Goal: Complete application form

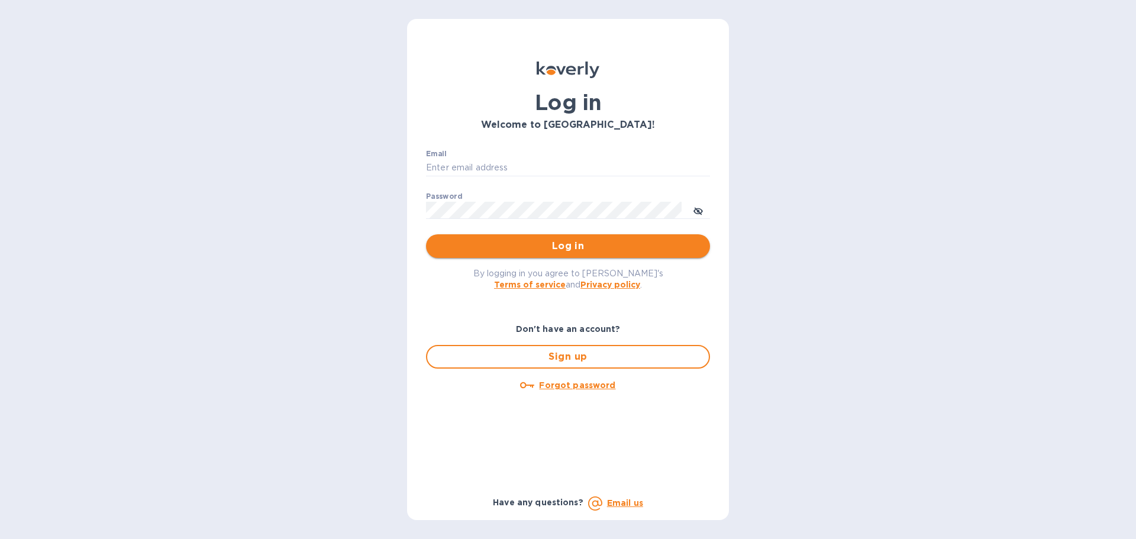
click at [558, 242] on span "Log in" at bounding box center [567, 246] width 265 height 14
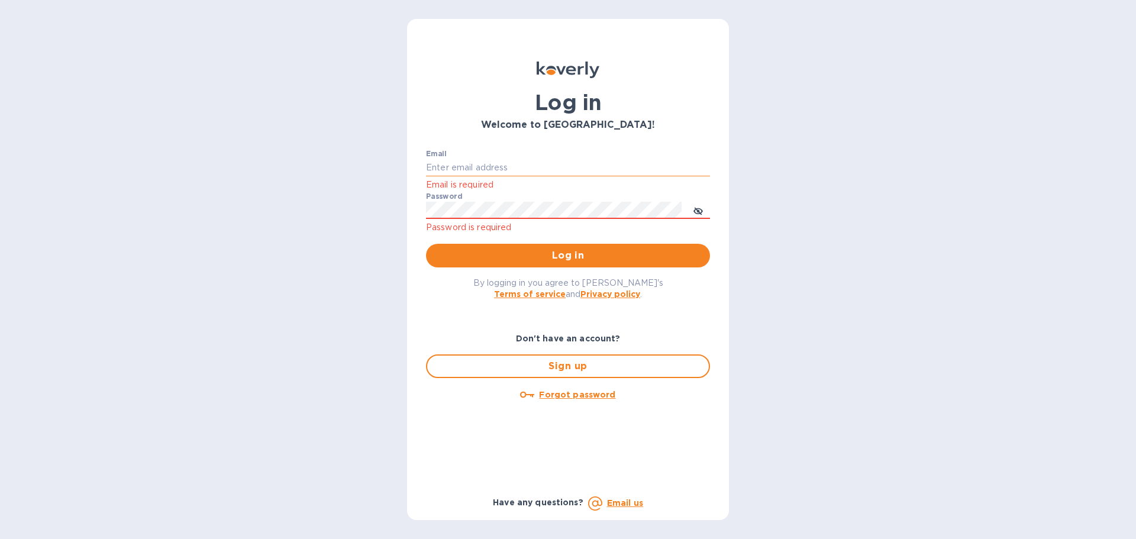
click at [536, 160] on input "Email" at bounding box center [568, 168] width 284 height 18
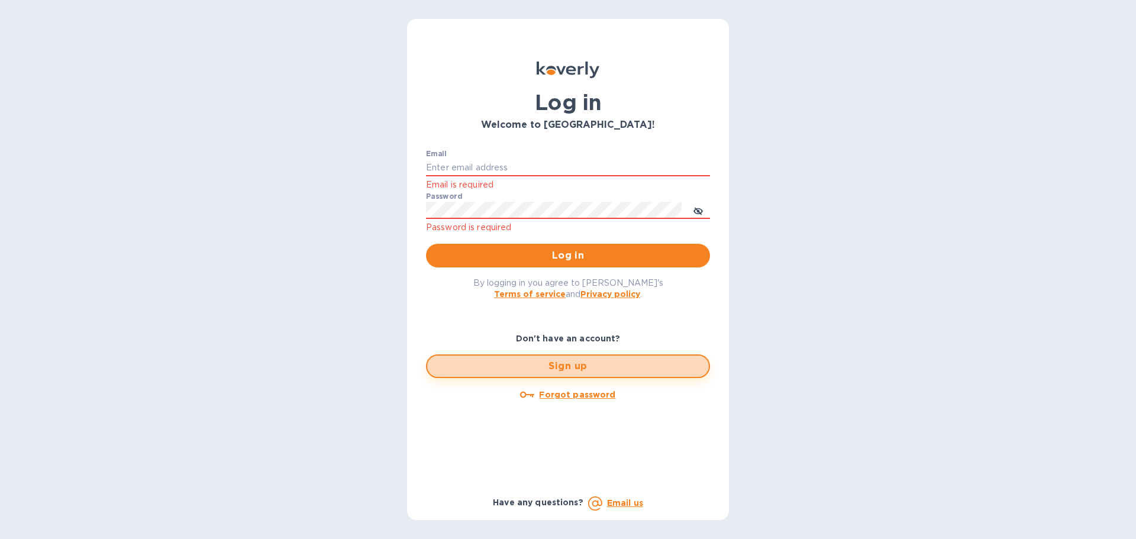
click at [533, 360] on span "Sign up" at bounding box center [567, 366] width 263 height 14
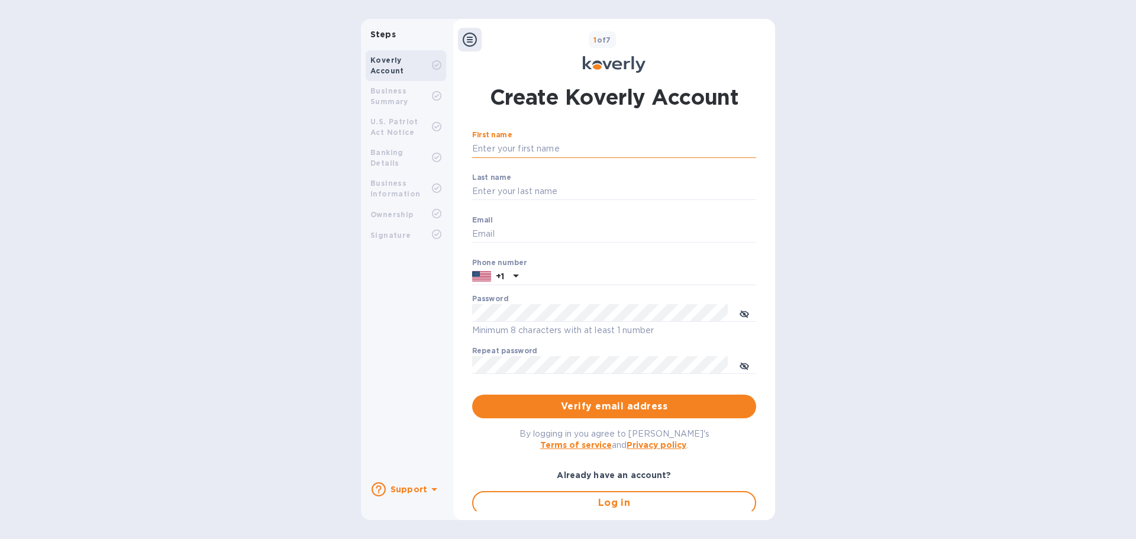
click at [535, 148] on input "First name" at bounding box center [614, 149] width 284 height 18
type input "[PERSON_NAME]"
click at [539, 146] on input "[PERSON_NAME]" at bounding box center [614, 149] width 284 height 18
type input "[PERSON_NAME]"
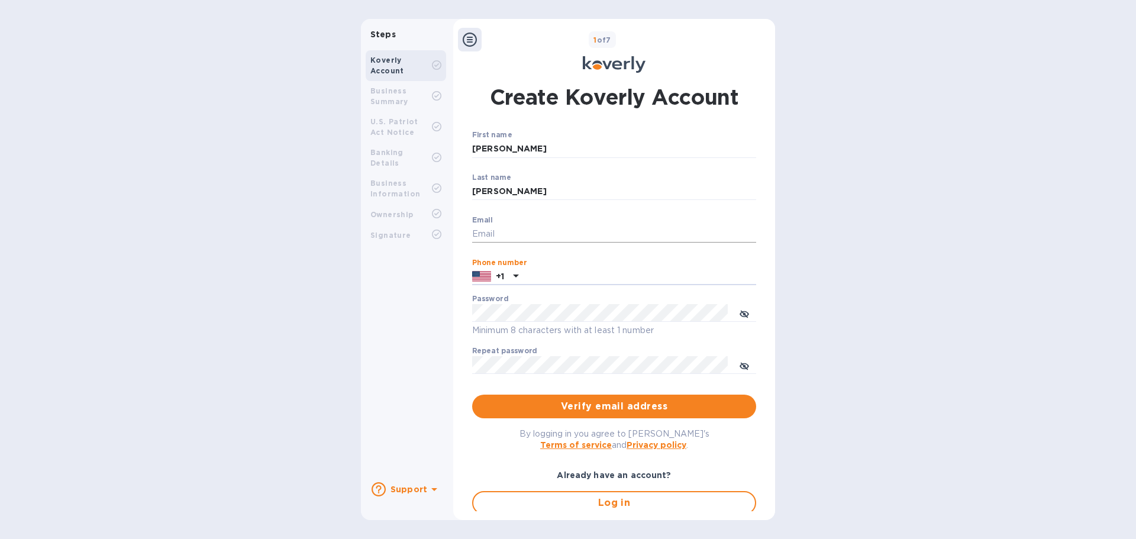
click at [496, 239] on input "Email" at bounding box center [614, 234] width 284 height 18
type input "[EMAIL_ADDRESS][DOMAIN_NAME]"
type input "9565204573"
click at [744, 313] on icon "toggle password visibility" at bounding box center [743, 313] width 9 height 9
click at [746, 359] on button "toggle password visibility" at bounding box center [744, 365] width 24 height 24
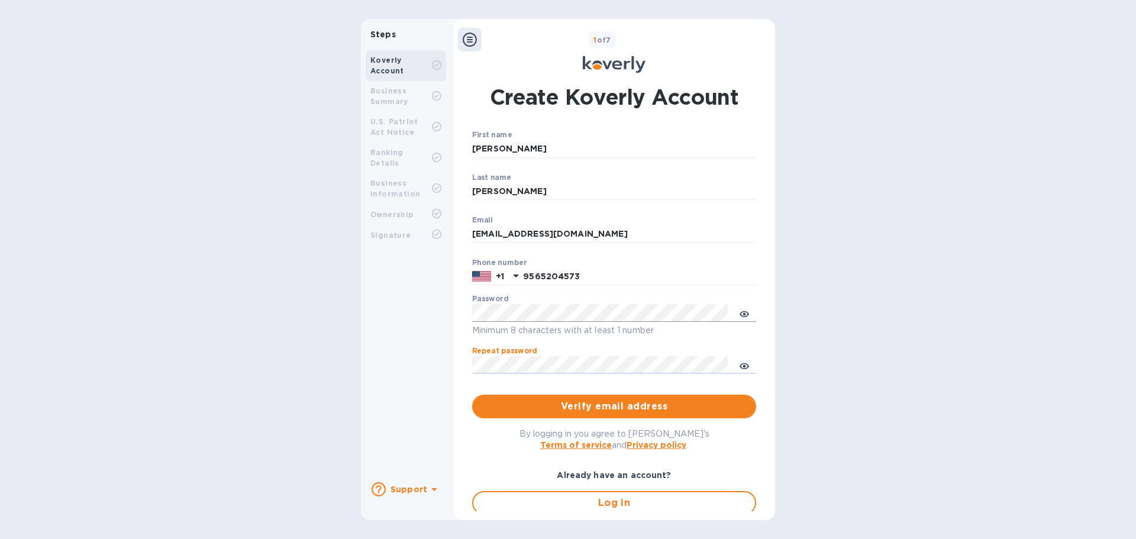
scroll to position [44, 0]
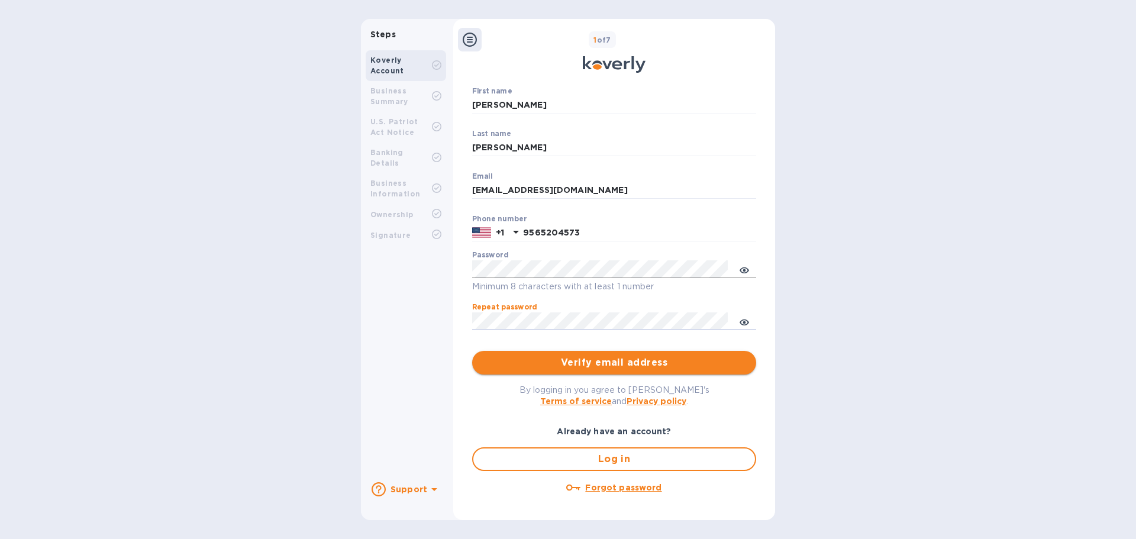
click at [638, 371] on button "Verify email address" at bounding box center [614, 363] width 284 height 24
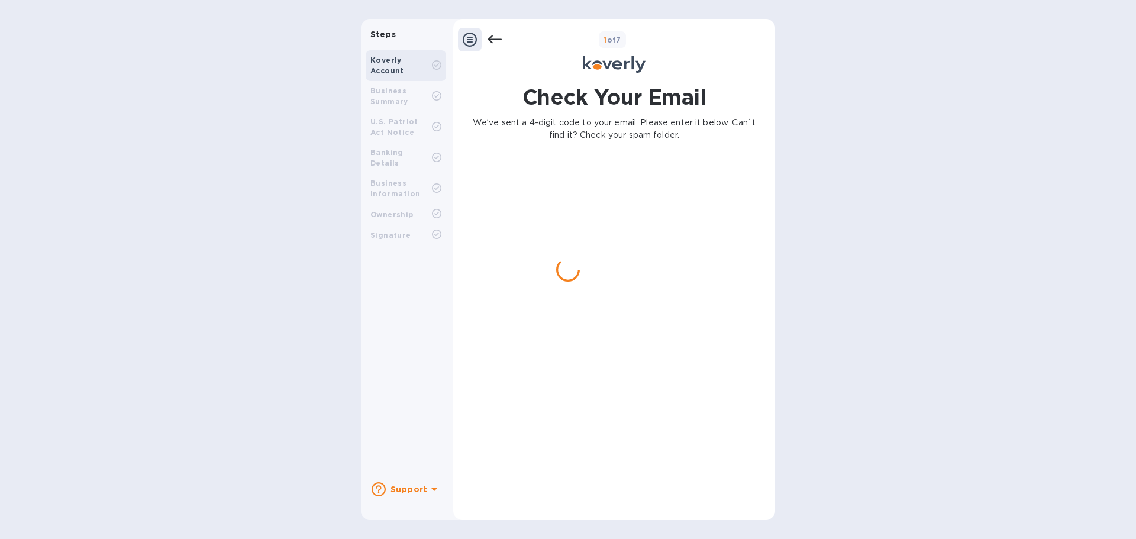
scroll to position [0, 0]
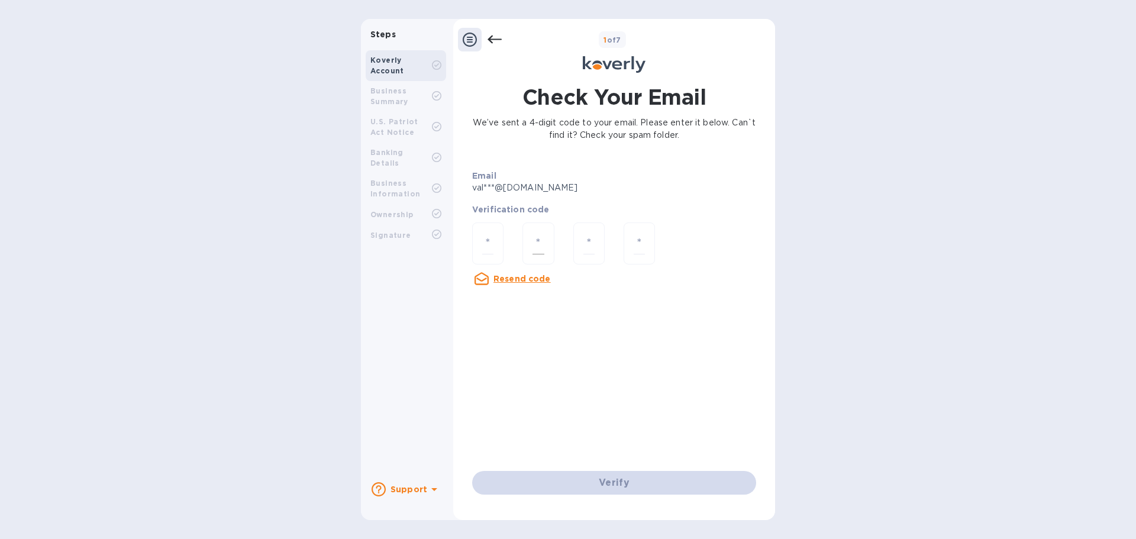
click at [549, 250] on div at bounding box center [537, 243] width 31 height 42
paste input "0"
type input "0"
type input "2"
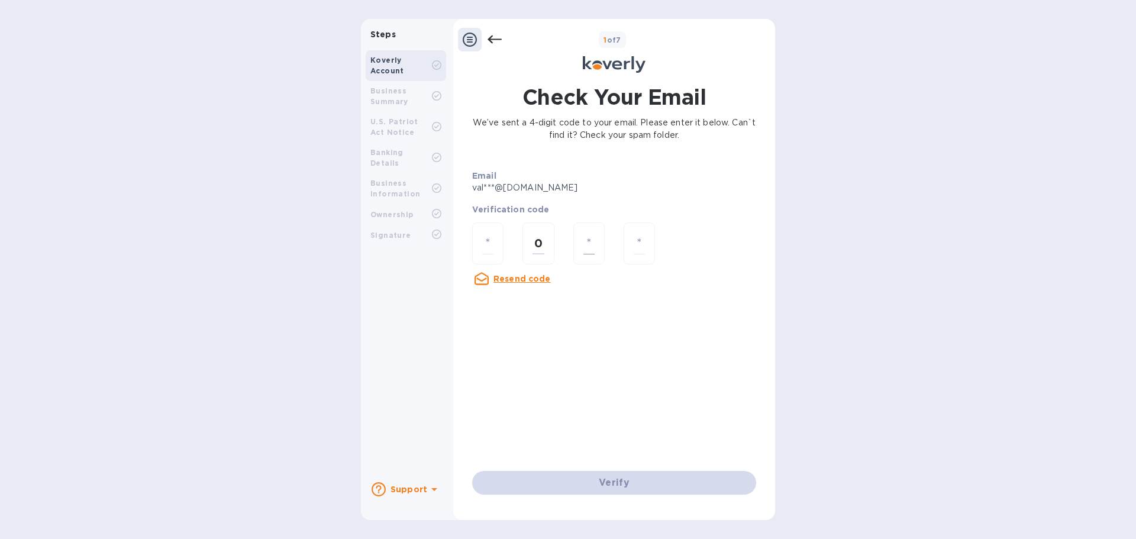
type input "7"
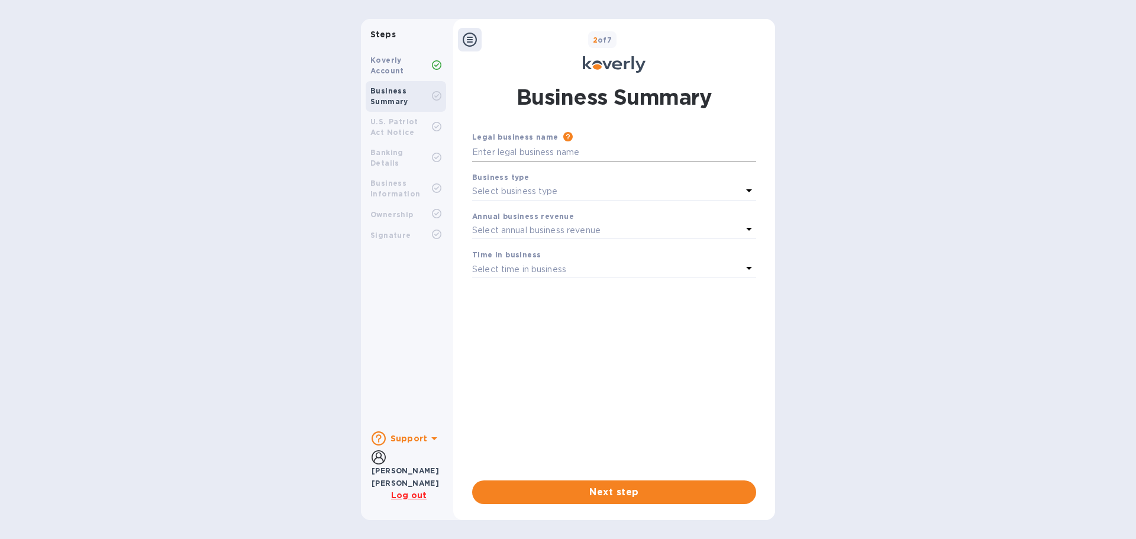
click at [513, 157] on input "text" at bounding box center [614, 153] width 284 height 18
type input "Valley Harvest Produce"
click at [565, 193] on div "Select business type" at bounding box center [607, 191] width 270 height 17
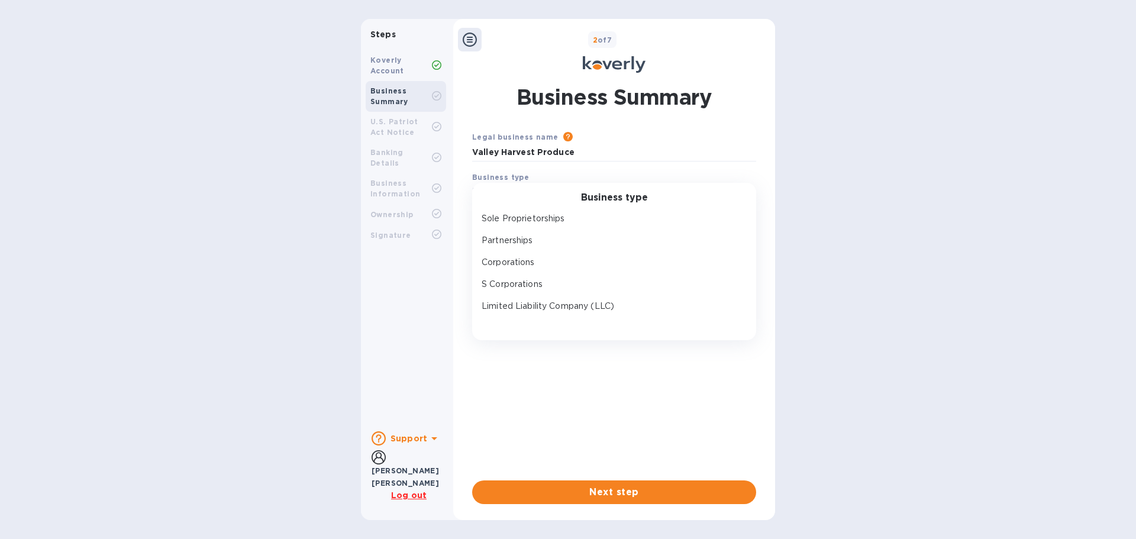
drag, startPoint x: 549, startPoint y: 306, endPoint x: 562, endPoint y: 303, distance: 13.3
click at [549, 306] on p "Limited Liability Company (LLC)" at bounding box center [608, 306] width 255 height 12
click at [610, 234] on div "Select annual business revenue" at bounding box center [607, 230] width 270 height 17
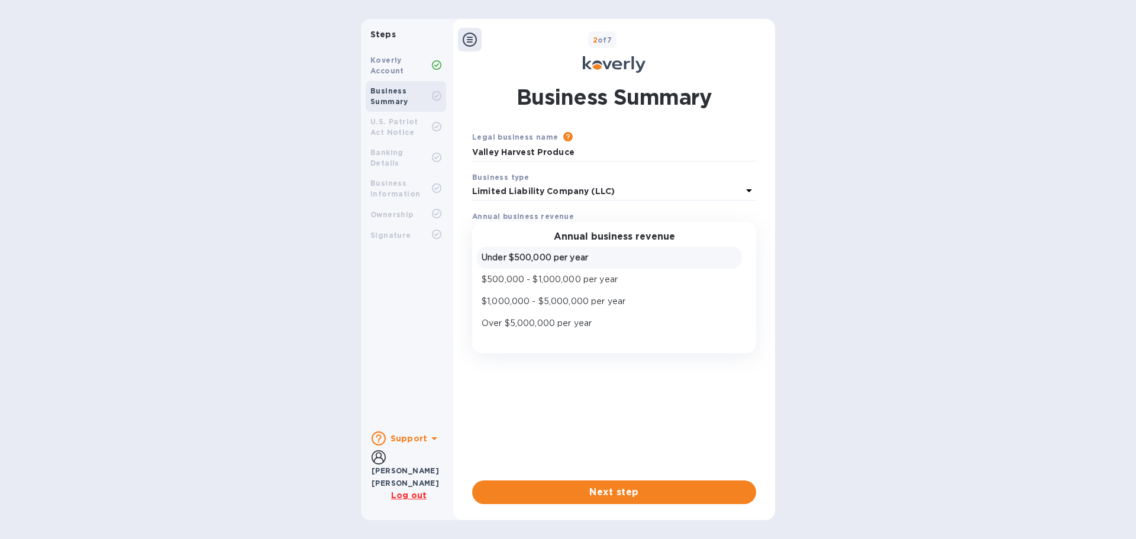
click at [593, 258] on p "Under $500,000 per year" at bounding box center [608, 257] width 255 height 12
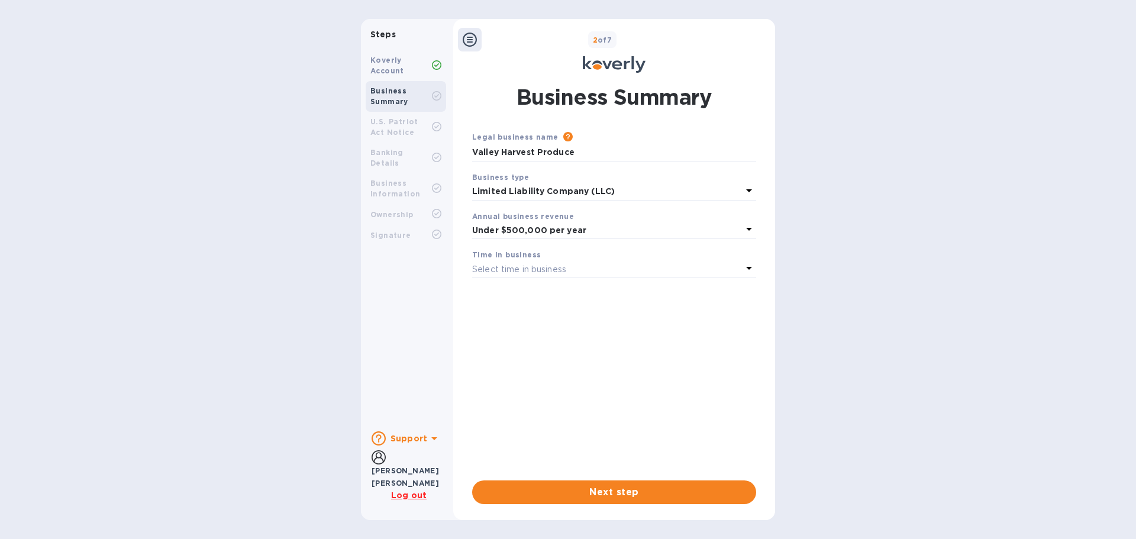
click at [609, 228] on p "Under $500,000 per year" at bounding box center [607, 230] width 270 height 12
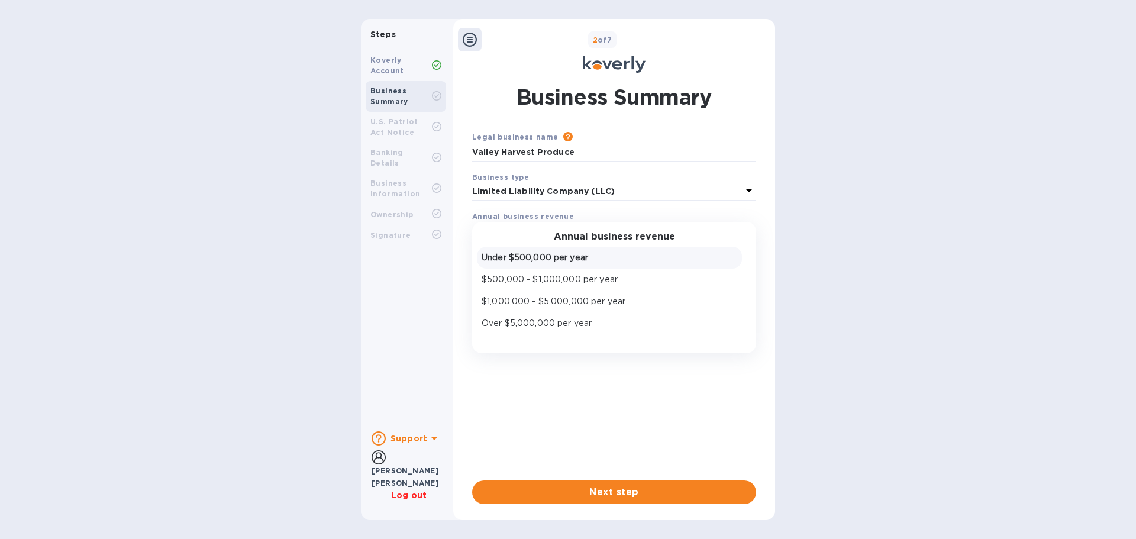
click at [609, 228] on div "Annual business revenue Under $500,000 per year $500,000 - $1,000,000 per year …" at bounding box center [614, 288] width 284 height 132
click at [691, 398] on div "Legal business name Please provide the legal name that appears on your SS-4 for…" at bounding box center [614, 296] width 284 height 331
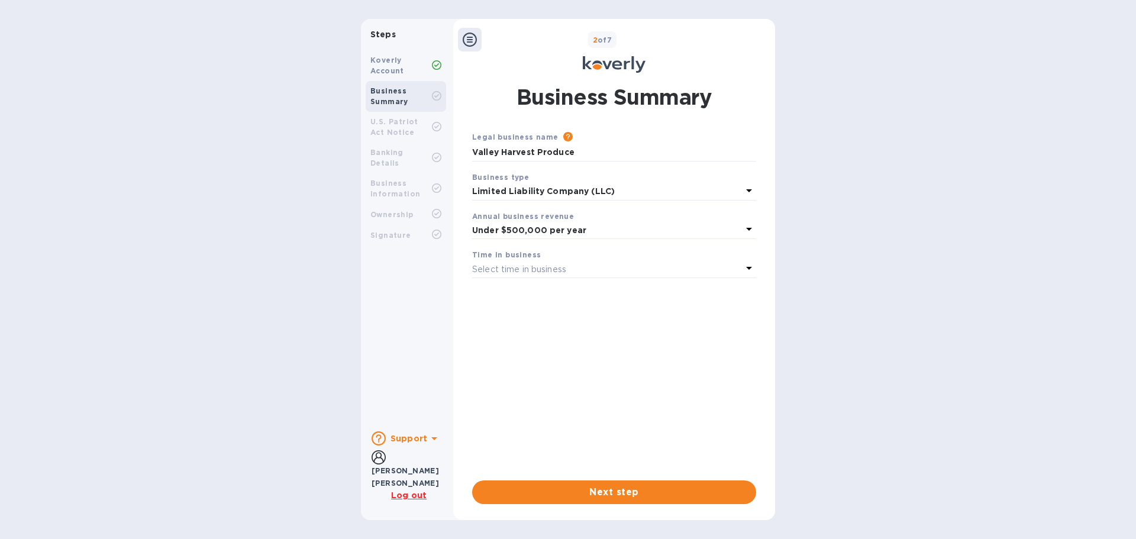
click at [564, 270] on p "Select time in business" at bounding box center [519, 269] width 94 height 12
click at [550, 297] on p "Less than 1 year" at bounding box center [608, 296] width 255 height 12
click at [630, 493] on span "Next step" at bounding box center [613, 492] width 265 height 14
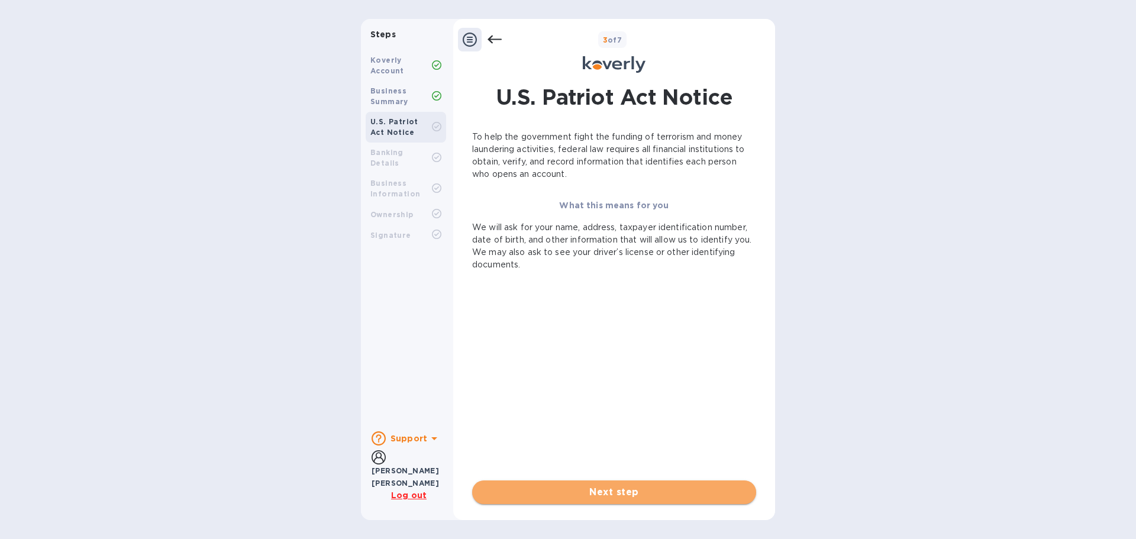
click at [594, 497] on span "Next step" at bounding box center [613, 492] width 265 height 14
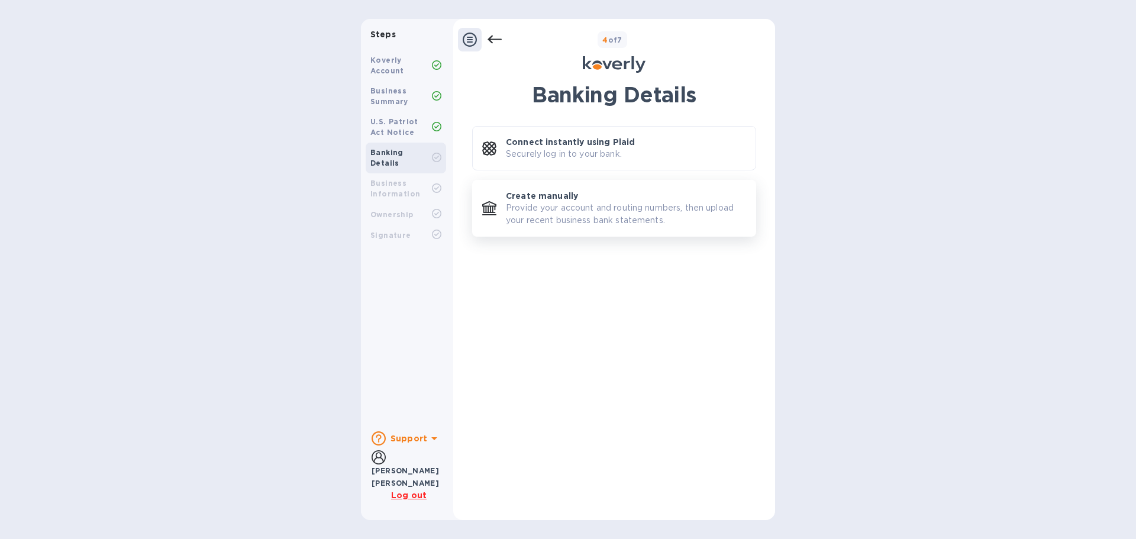
click at [541, 212] on p "Provide your account and routing numbers, then upload your recent business bank…" at bounding box center [626, 214] width 240 height 25
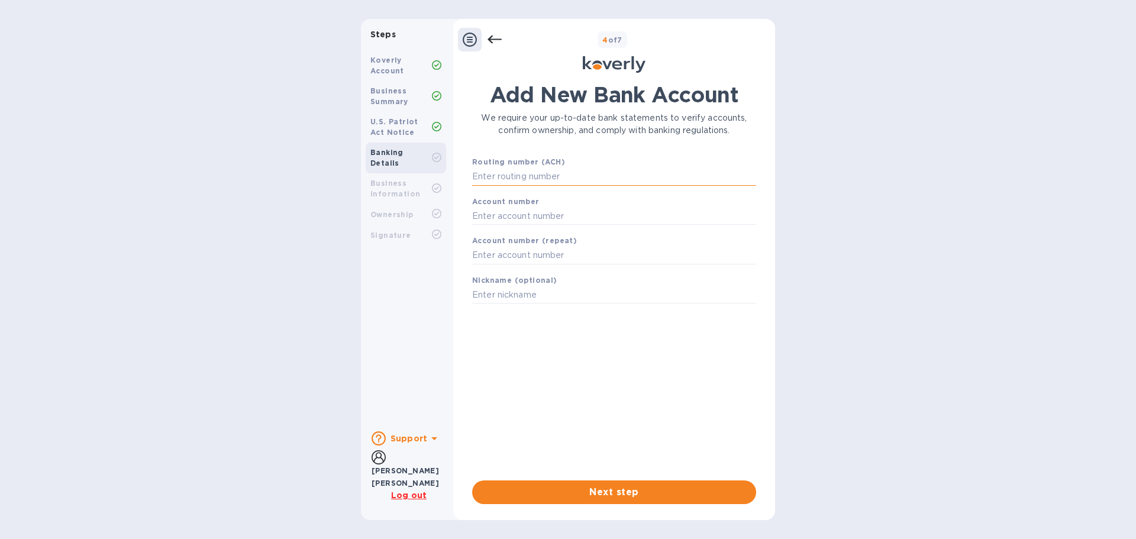
click at [553, 176] on input "text" at bounding box center [614, 177] width 284 height 18
click at [515, 182] on input "text" at bounding box center [614, 177] width 284 height 18
paste input "111000614"
type input "111000614"
click at [522, 223] on input "text" at bounding box center [614, 231] width 284 height 18
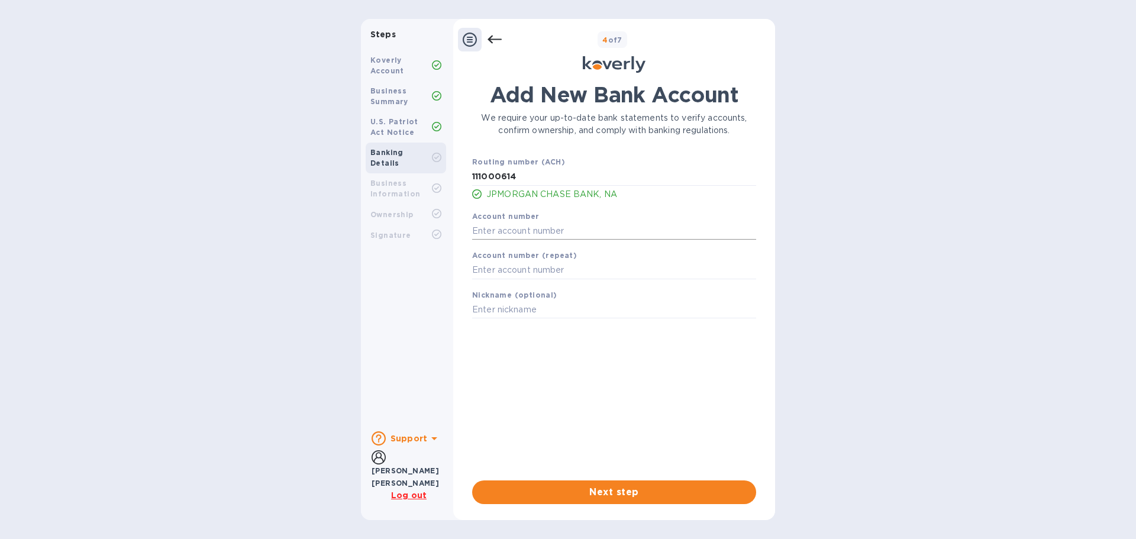
paste input "731262922"
type input "731262922"
click at [510, 272] on input "text" at bounding box center [614, 270] width 284 height 18
paste input "731262922"
type input "731262922"
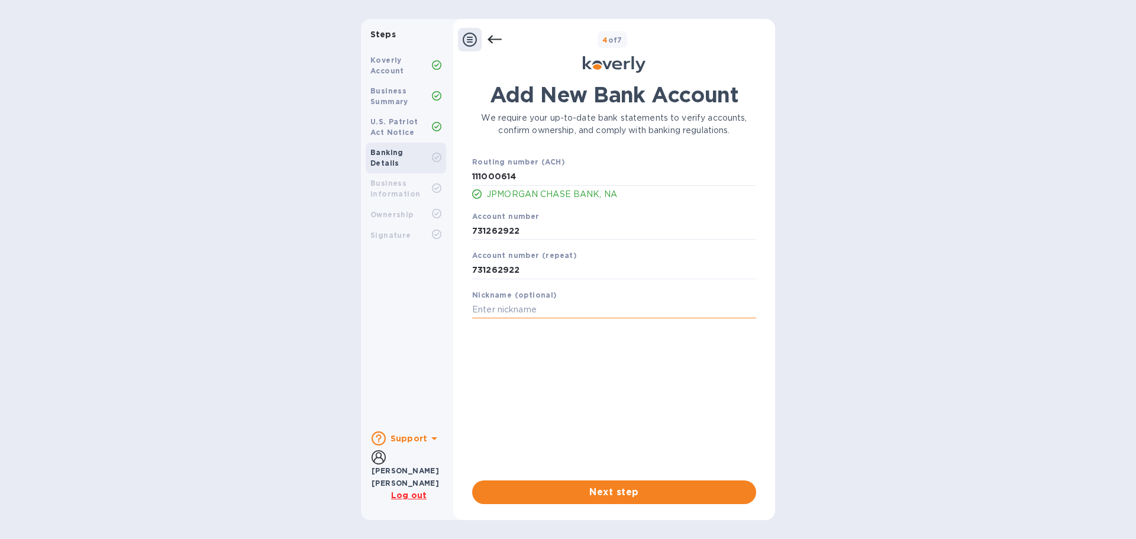
click at [548, 311] on input "text" at bounding box center [614, 310] width 284 height 18
type input "Valley Harvest Produce"
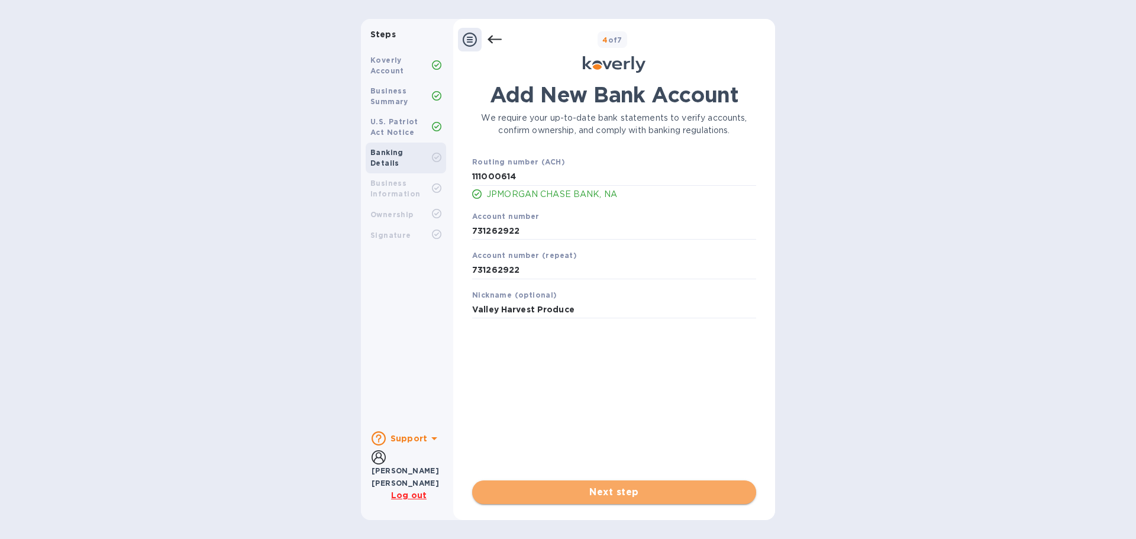
click at [646, 492] on span "Next step" at bounding box center [613, 492] width 265 height 14
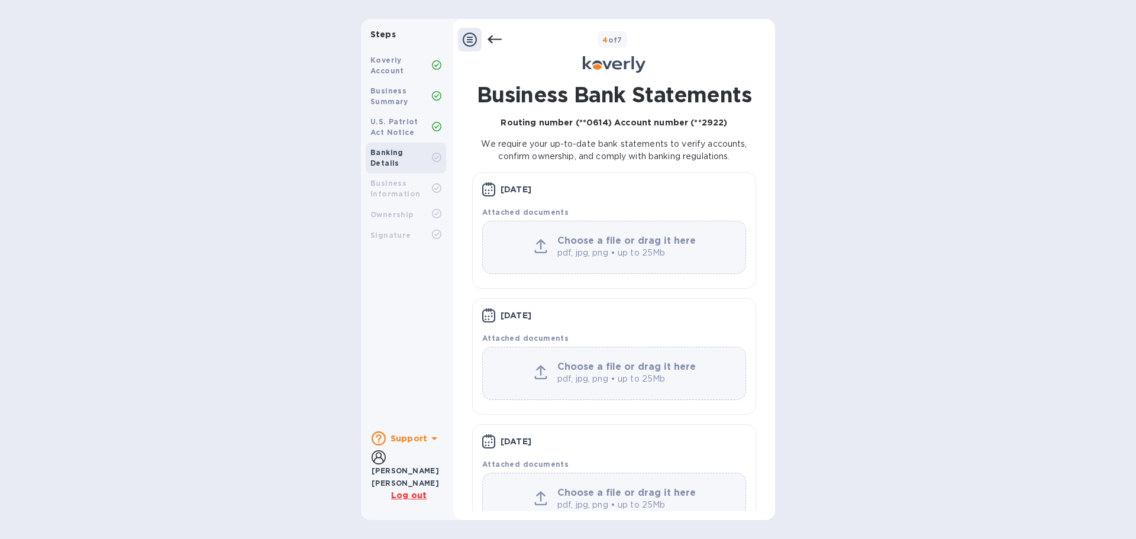
click at [428, 178] on div "Business Information" at bounding box center [401, 188] width 62 height 21
click at [438, 183] on icon at bounding box center [436, 187] width 9 height 9
click at [475, 40] on icon at bounding box center [469, 40] width 14 height 14
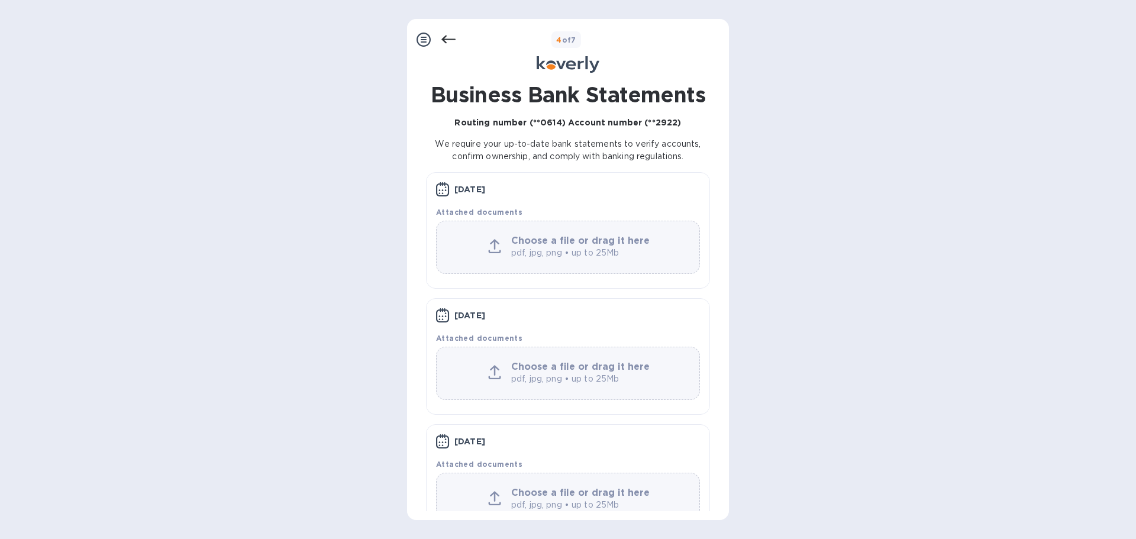
click at [453, 41] on icon at bounding box center [448, 40] width 14 height 14
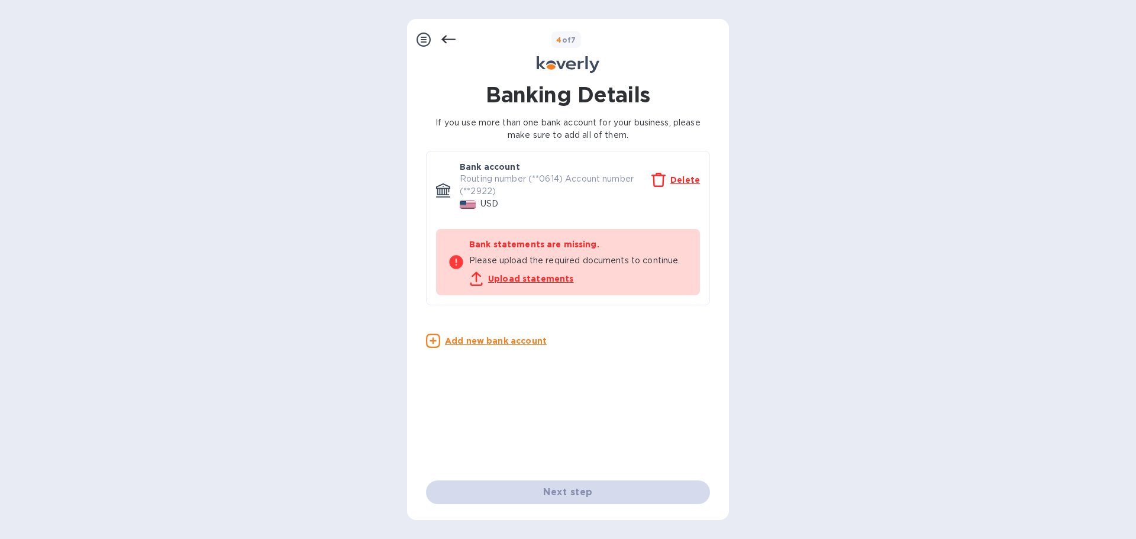
click at [429, 41] on icon at bounding box center [423, 40] width 14 height 14
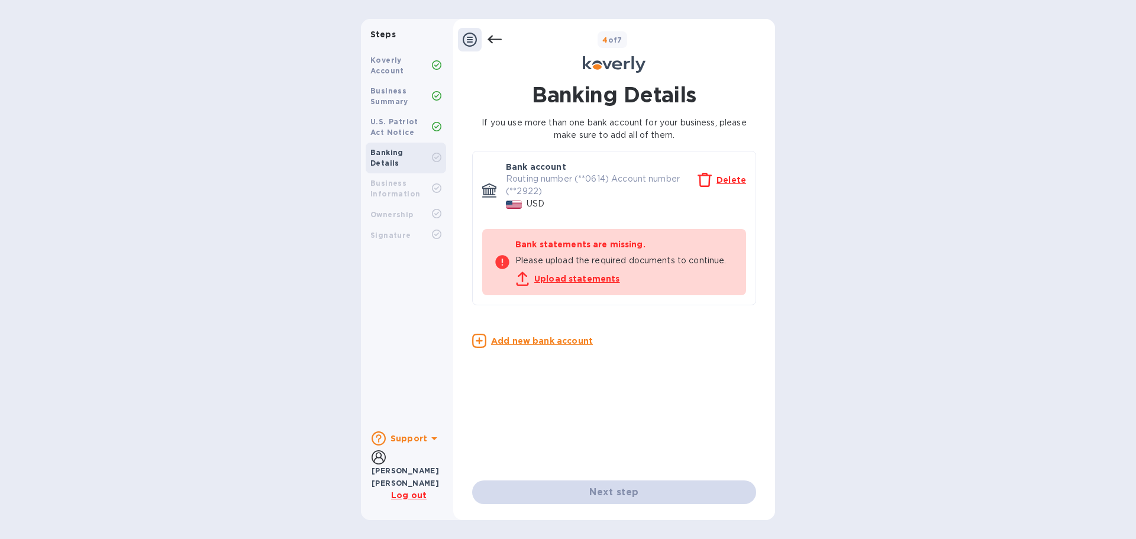
click at [548, 187] on p "Routing number (**0614) Account number (**2922)" at bounding box center [602, 185] width 192 height 25
